Goal: Book appointment/travel/reservation

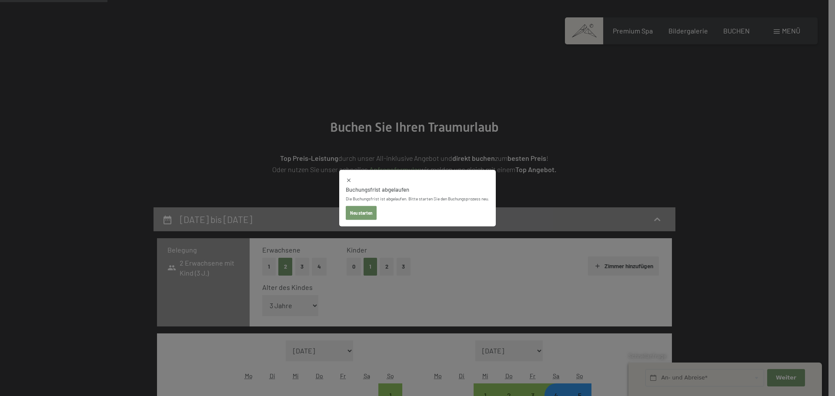
select select "3"
select select "2026-03-01"
select select "2026-04-01"
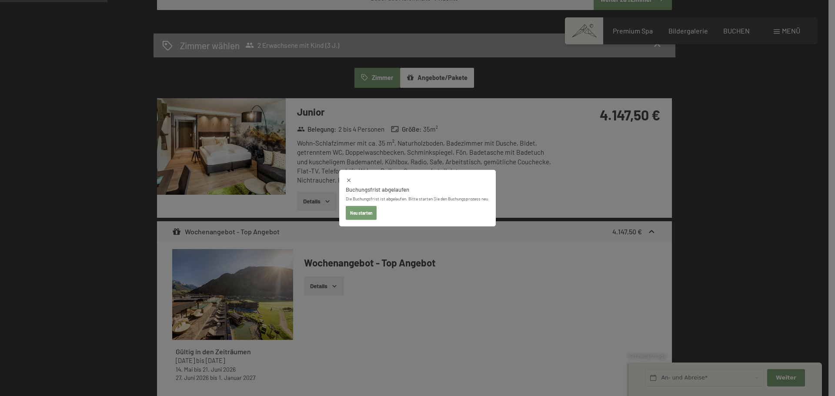
click at [346, 180] on icon at bounding box center [349, 180] width 6 height 6
select select "2026-03-01"
select select "2026-04-01"
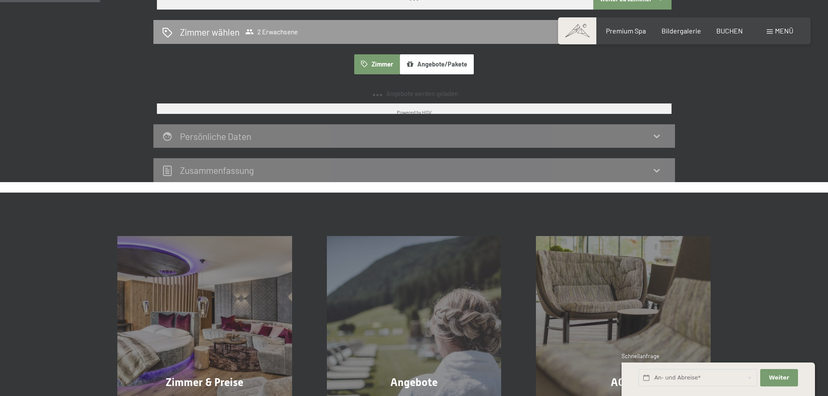
select select "2026-03-01"
select select "2026-04-01"
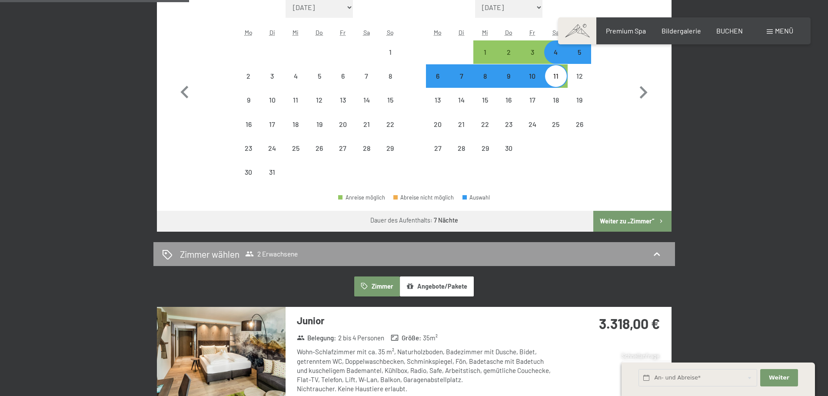
select select "2026-03-01"
select select "2026-04-01"
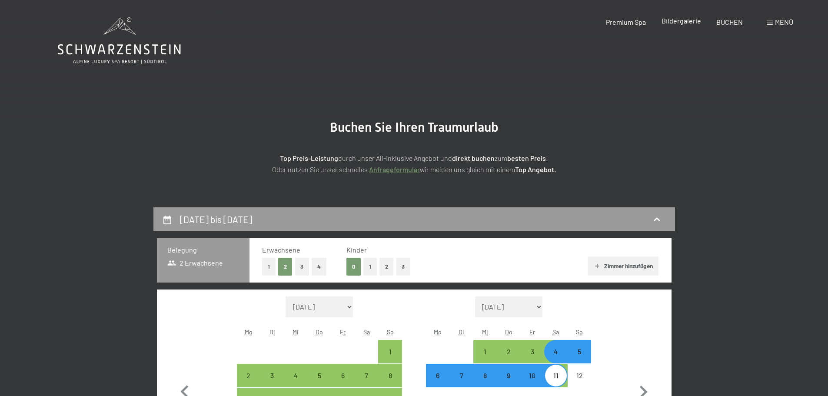
click at [685, 19] on span "Bildergalerie" at bounding box center [682, 21] width 40 height 8
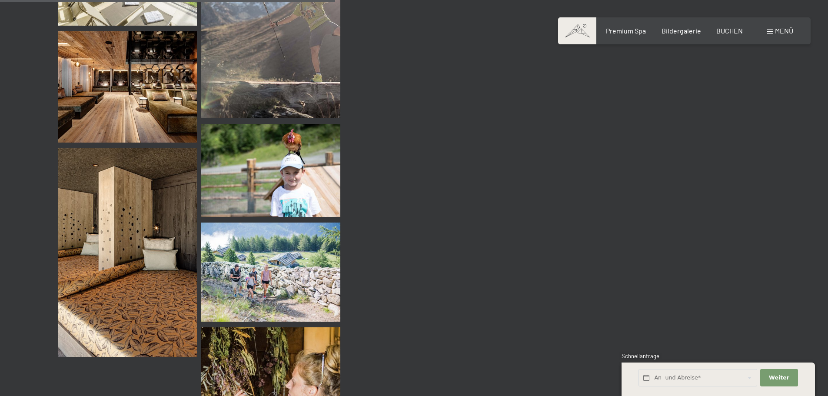
scroll to position [4477, 0]
